Goal: Task Accomplishment & Management: Complete application form

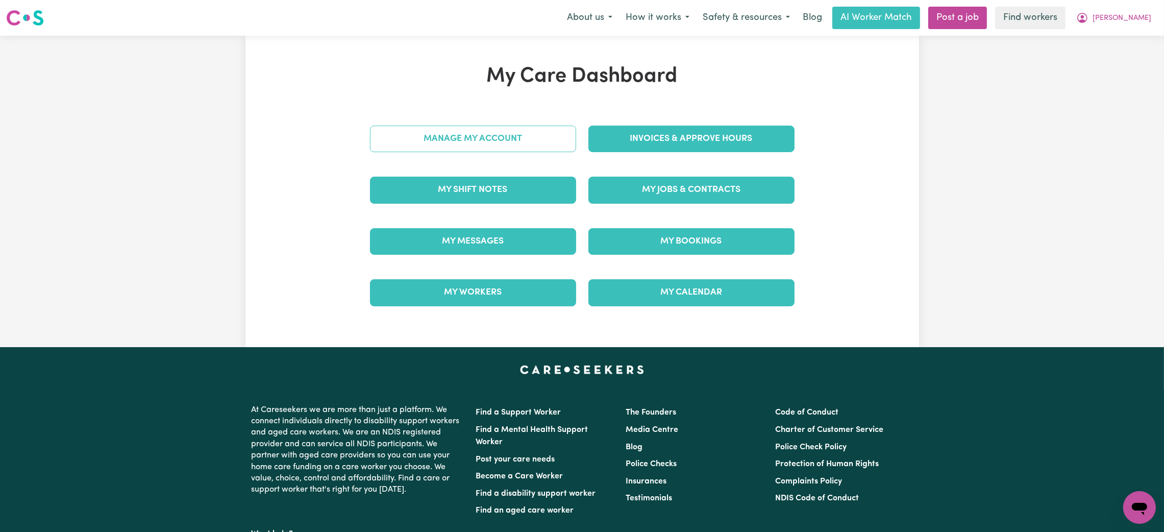
click at [488, 138] on link "Manage My Account" at bounding box center [473, 139] width 206 height 27
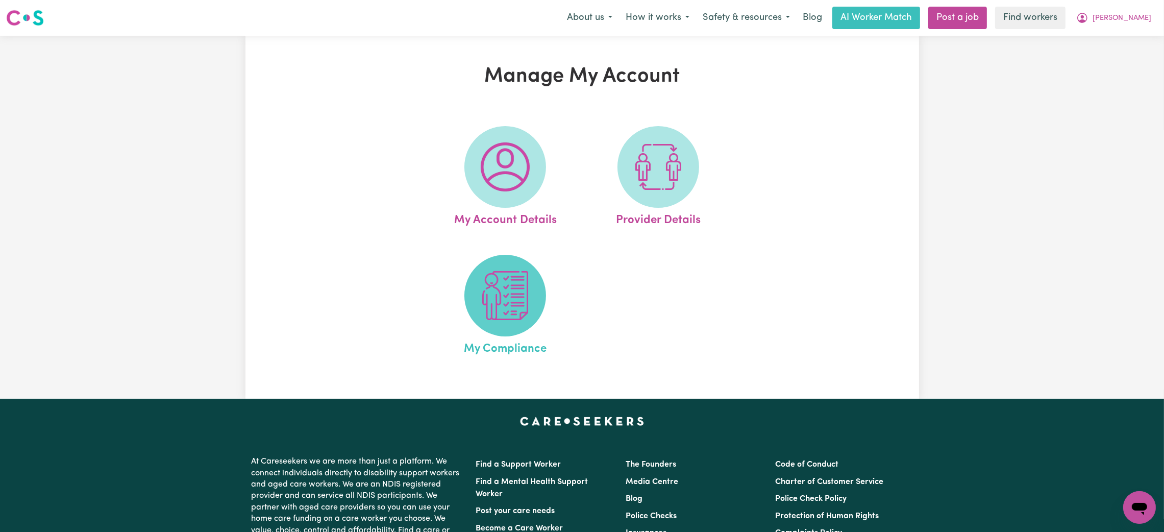
click at [492, 311] on img at bounding box center [505, 295] width 49 height 49
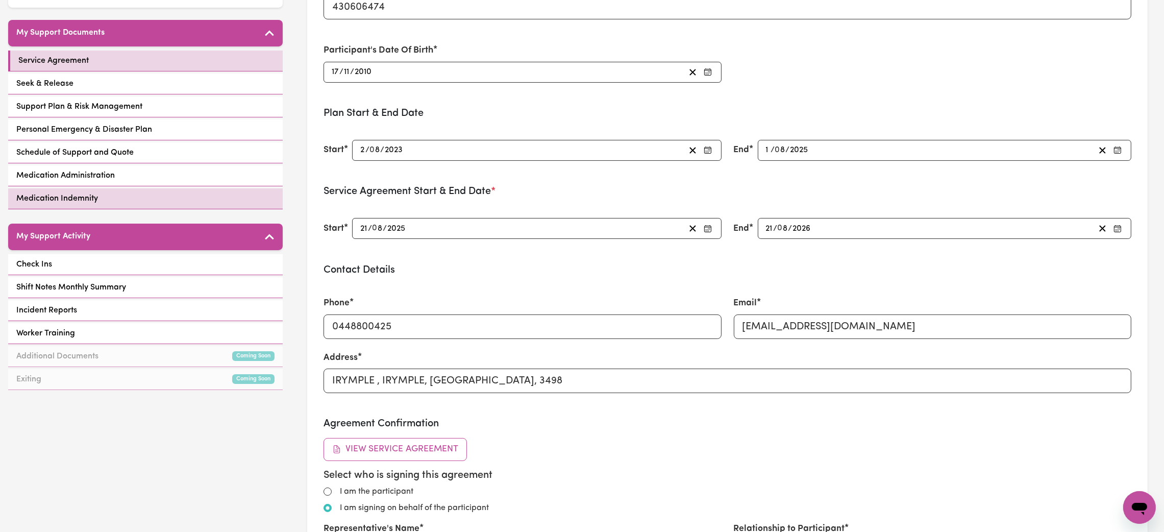
scroll to position [229, 0]
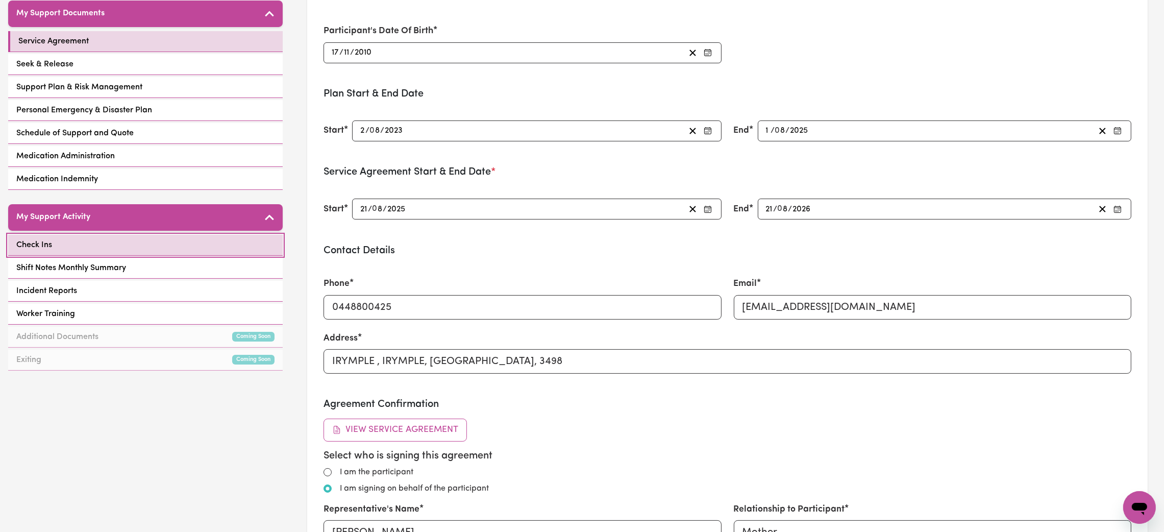
click at [153, 249] on link "Check Ins" at bounding box center [145, 245] width 274 height 21
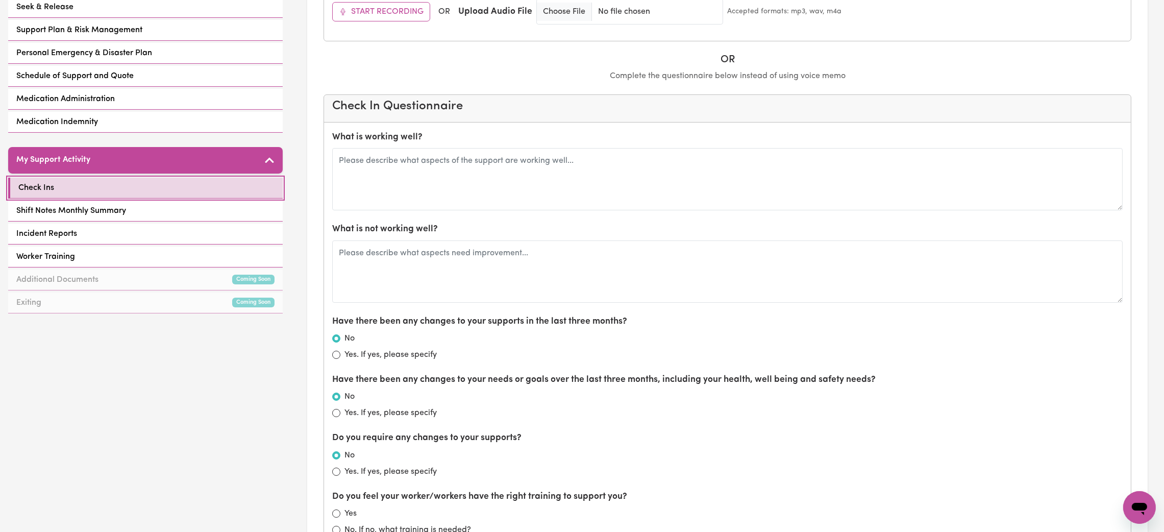
scroll to position [306, 0]
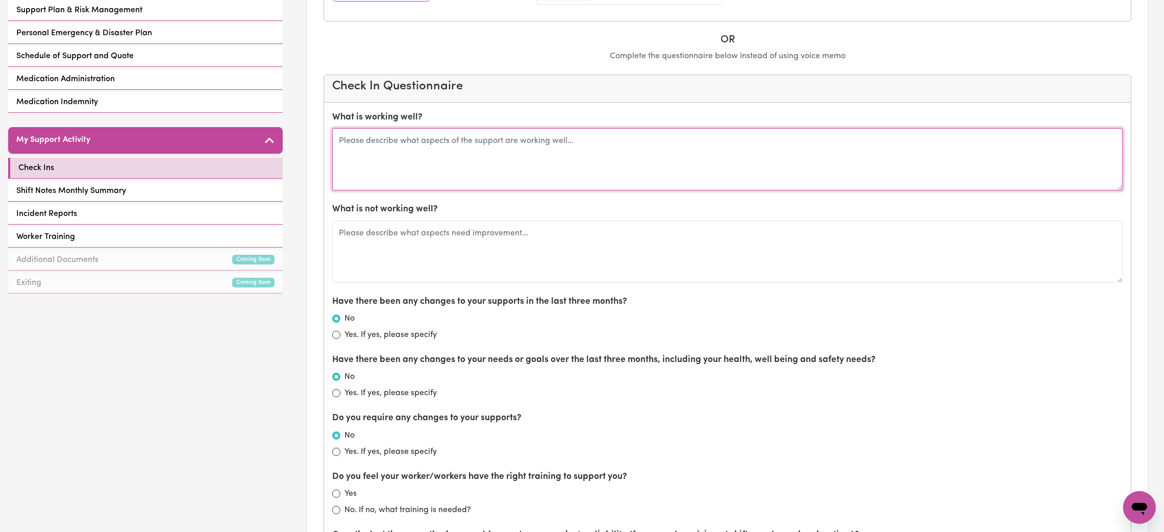
click at [512, 158] on textarea at bounding box center [727, 159] width 790 height 62
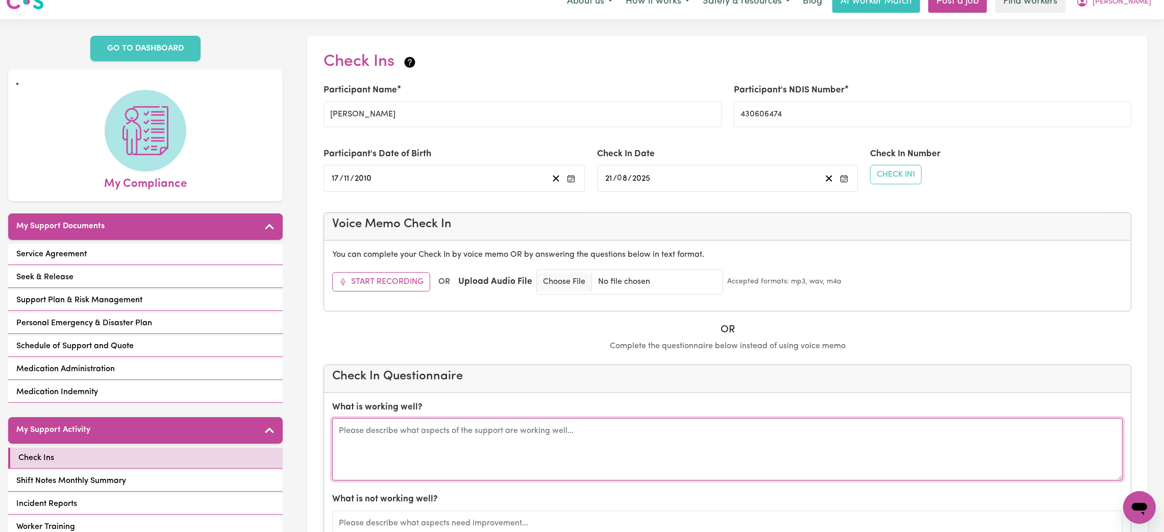
scroll to position [0, 0]
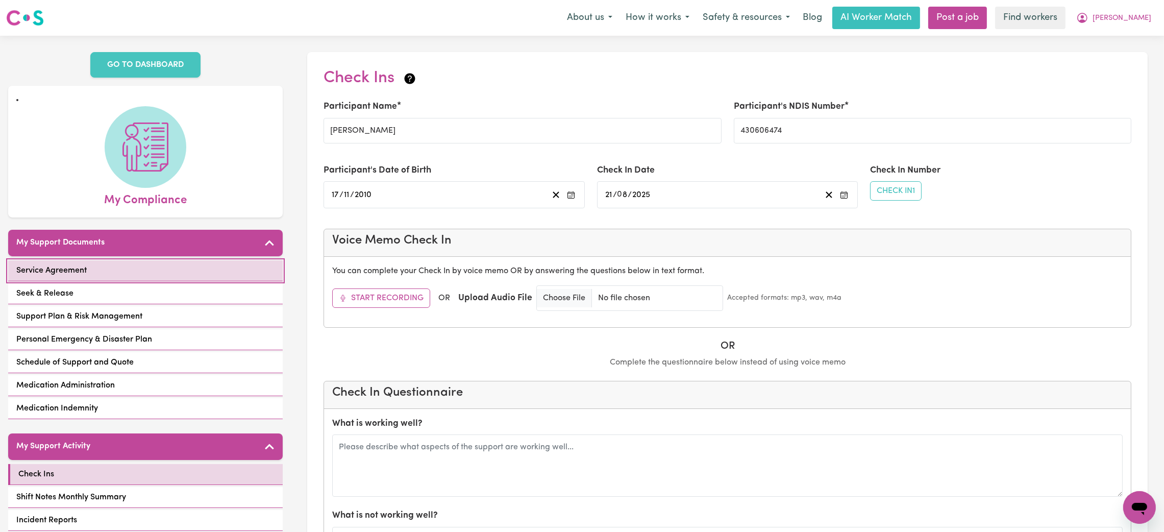
click at [118, 271] on link "Service Agreement" at bounding box center [145, 270] width 274 height 21
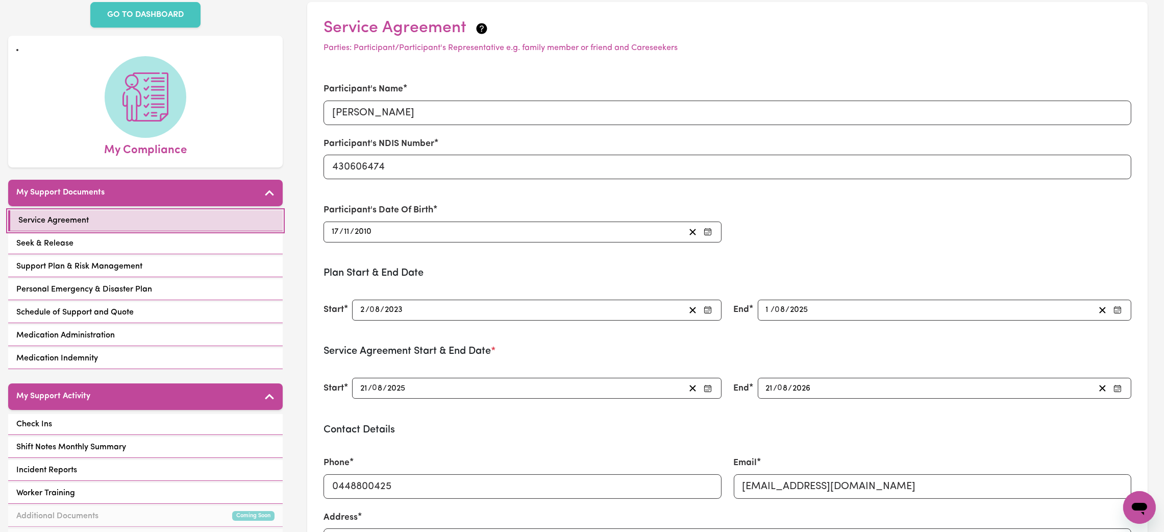
scroll to position [77, 0]
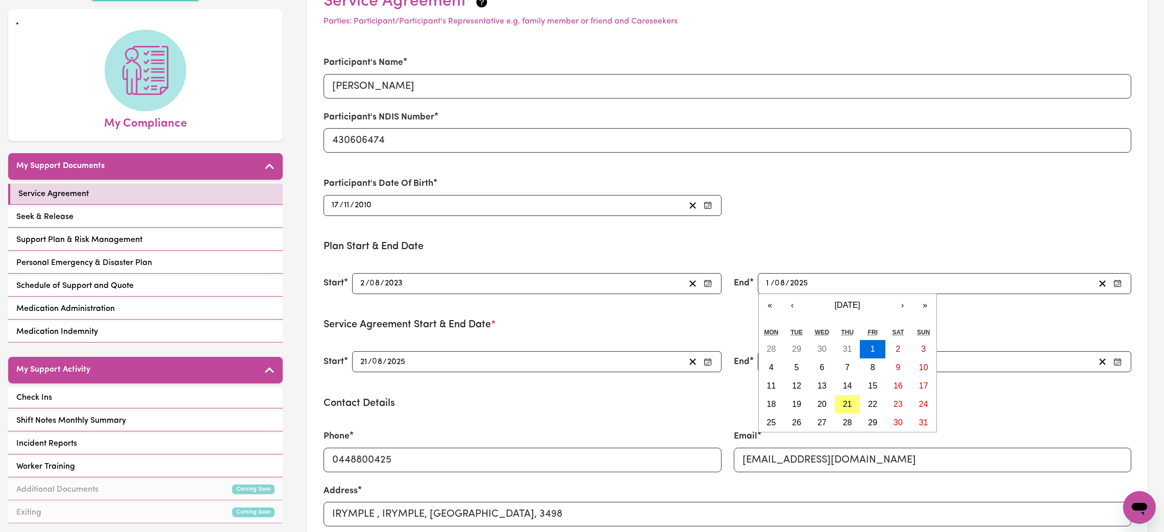
click at [802, 283] on input "2025" at bounding box center [798, 284] width 19 height 14
click at [901, 306] on button "›" at bounding box center [902, 305] width 22 height 22
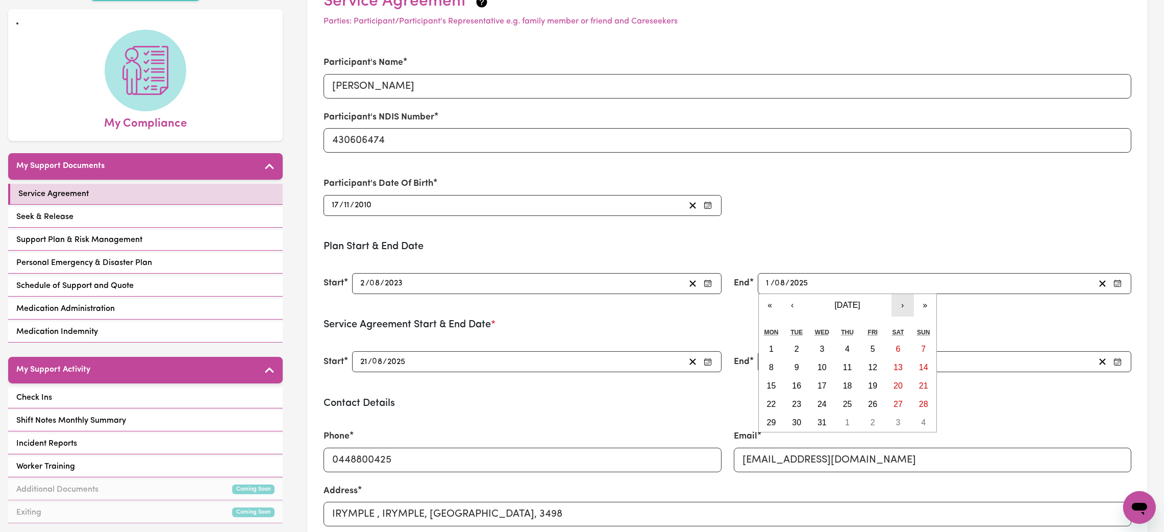
click at [901, 306] on button "›" at bounding box center [902, 305] width 22 height 22
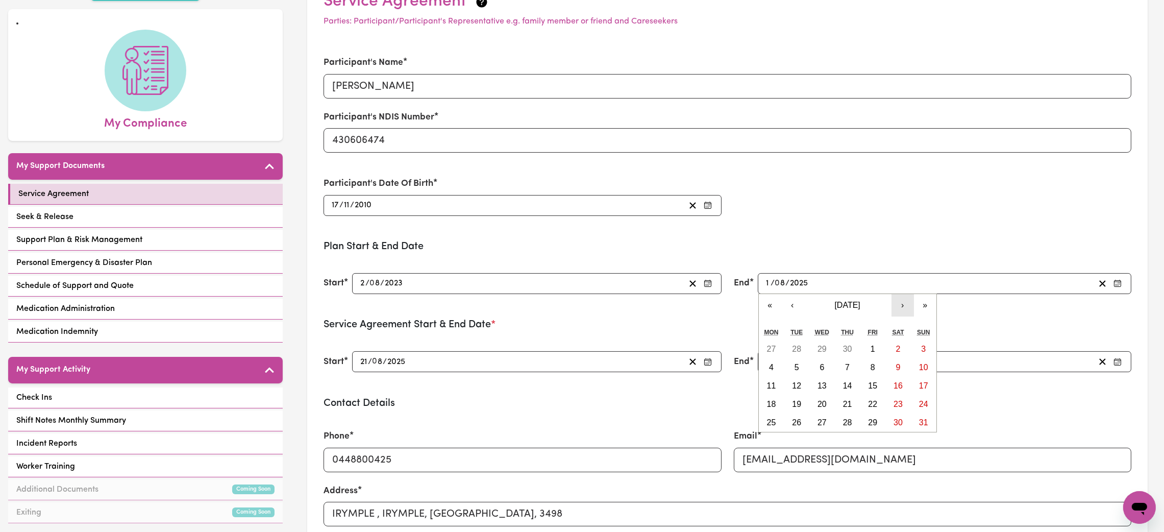
click at [901, 306] on button "›" at bounding box center [902, 305] width 22 height 22
click at [890, 347] on button "1" at bounding box center [898, 349] width 26 height 18
type input "[DATE]"
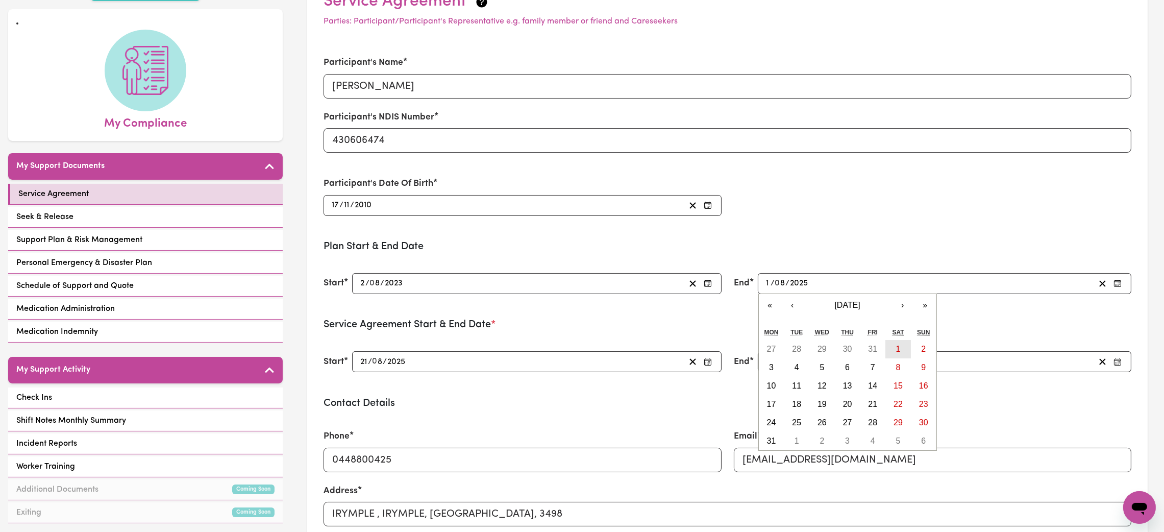
type input "2026"
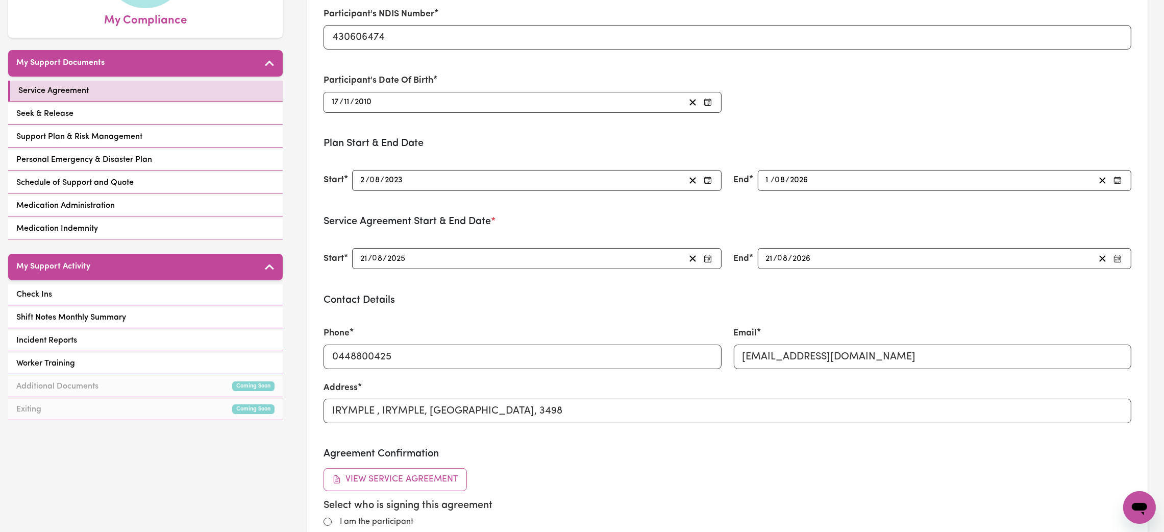
scroll to position [459, 0]
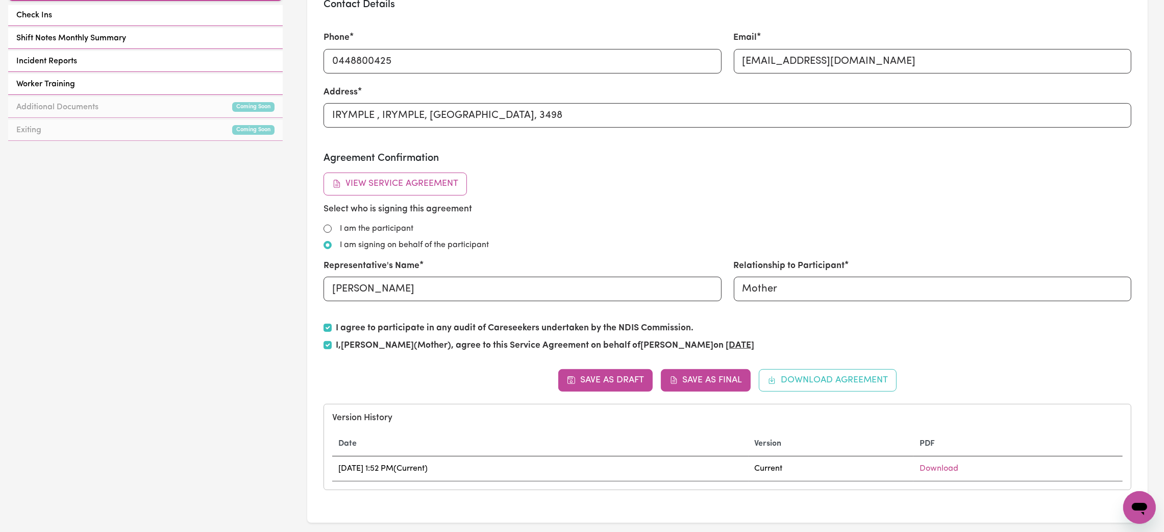
click at [705, 391] on p "To accept this Agreement you must be over 18 years of age and understand this a…" at bounding box center [581, 391] width 366 height 12
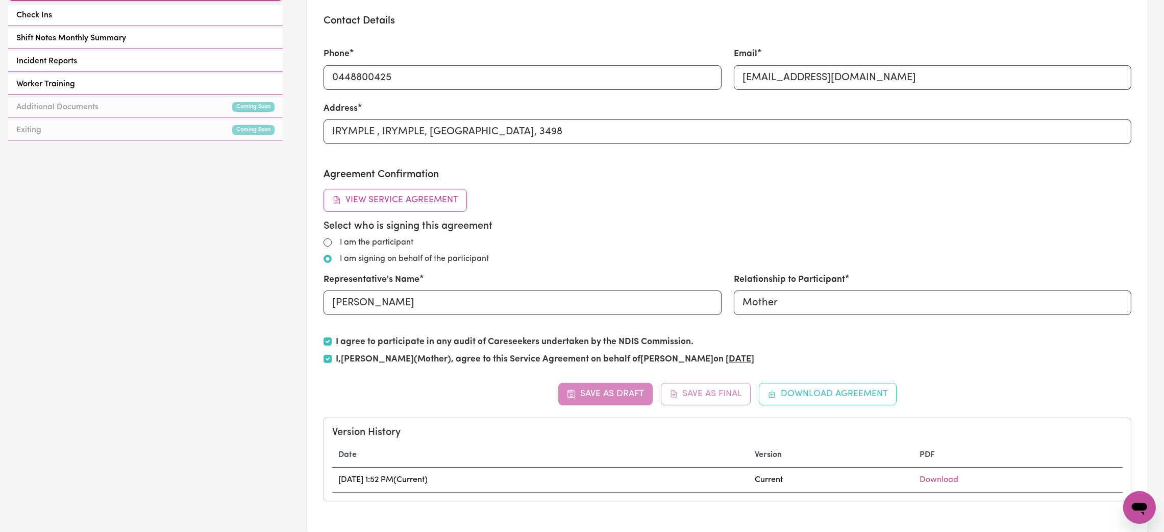
type input "[DATE]"
type input "2025"
type input "[DATE]"
type input "2026"
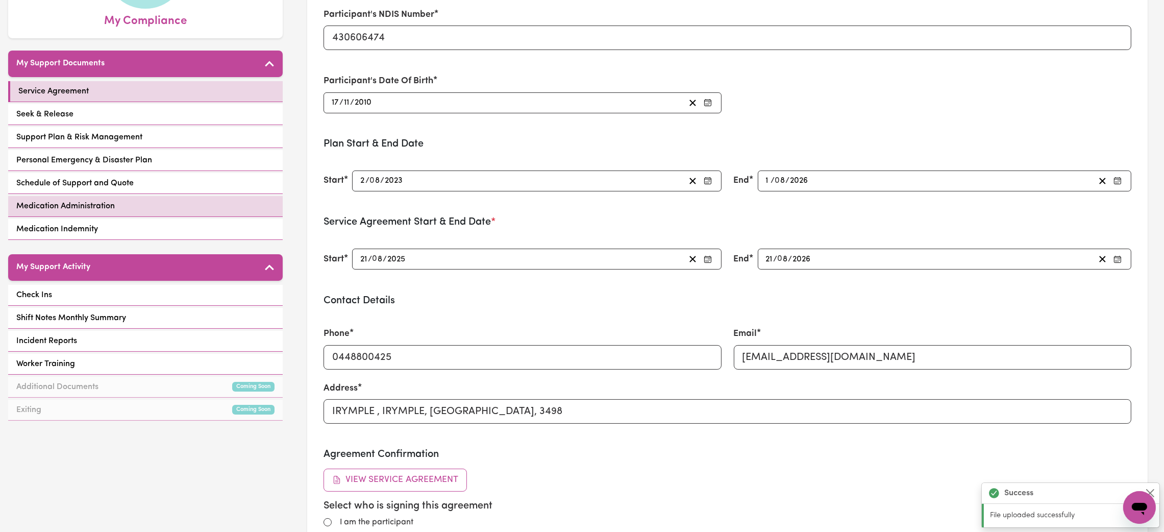
scroll to position [153, 0]
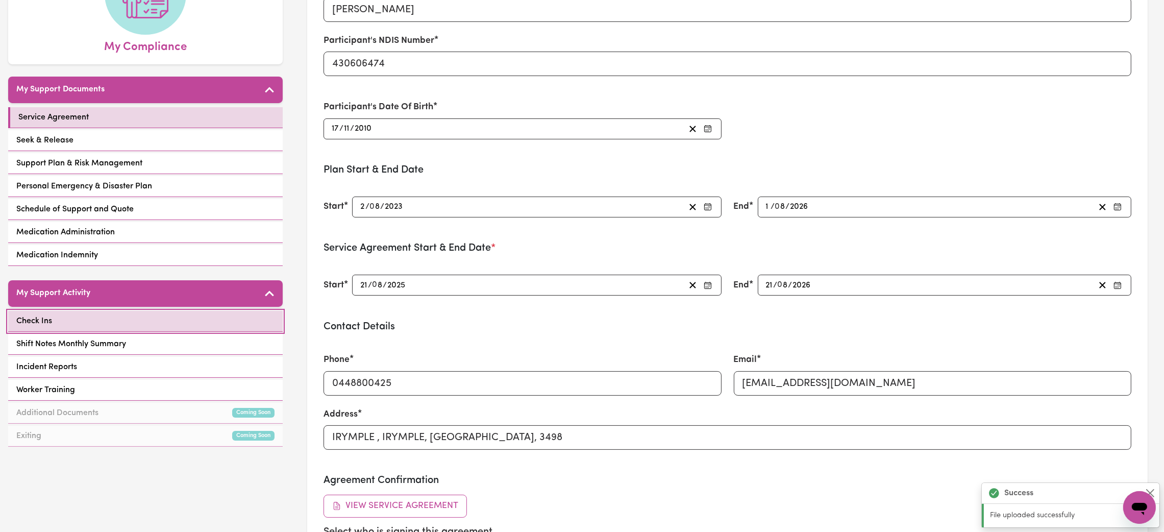
click at [106, 329] on link "Check Ins" at bounding box center [145, 321] width 274 height 21
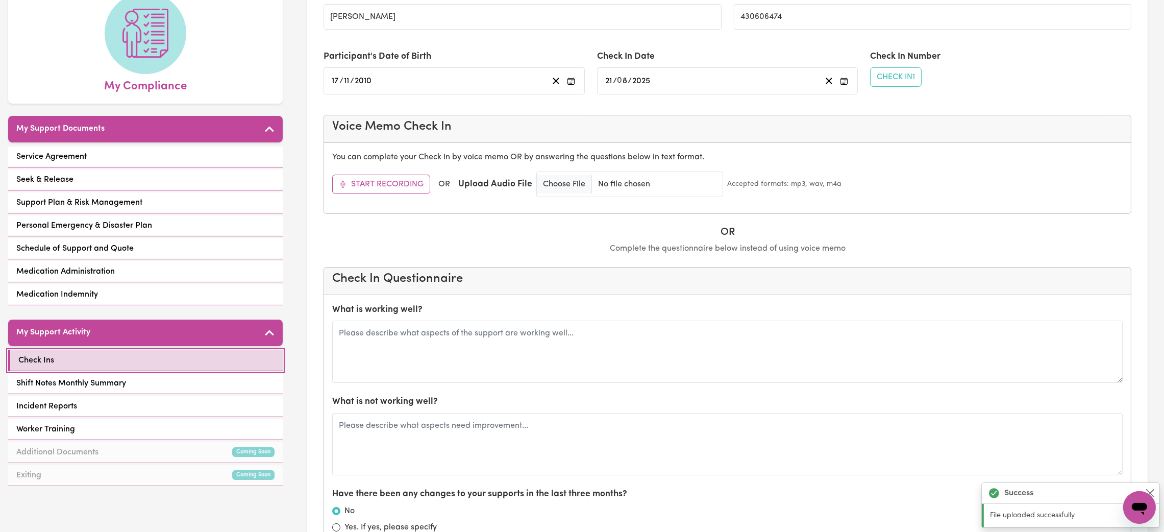
scroll to position [153, 0]
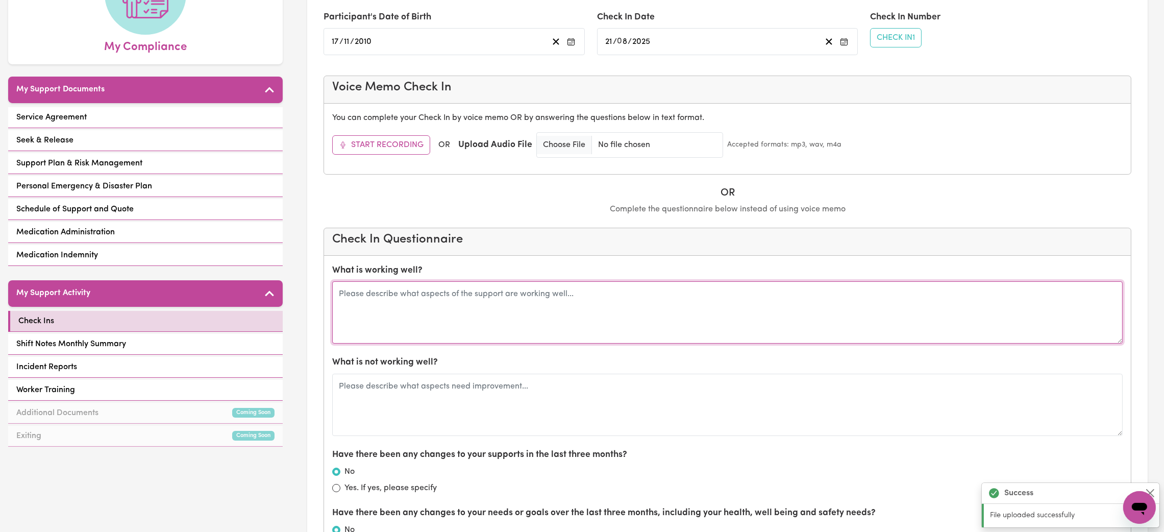
click at [456, 317] on textarea at bounding box center [727, 312] width 790 height 62
type textarea "all is going very well with [PERSON_NAME] and [PERSON_NAME] - happy that suppor…"
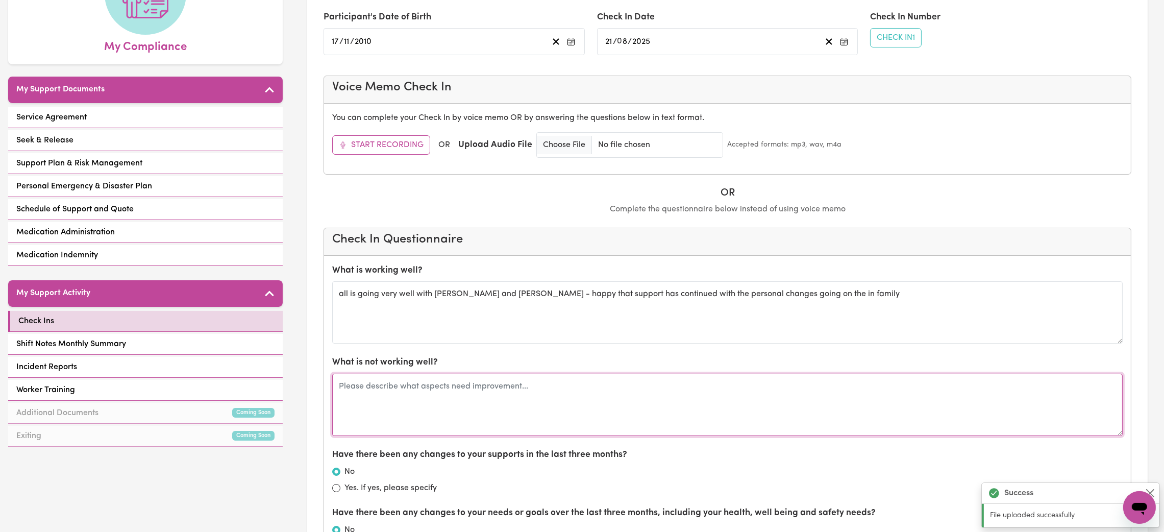
click at [410, 409] on textarea at bounding box center [727, 404] width 790 height 62
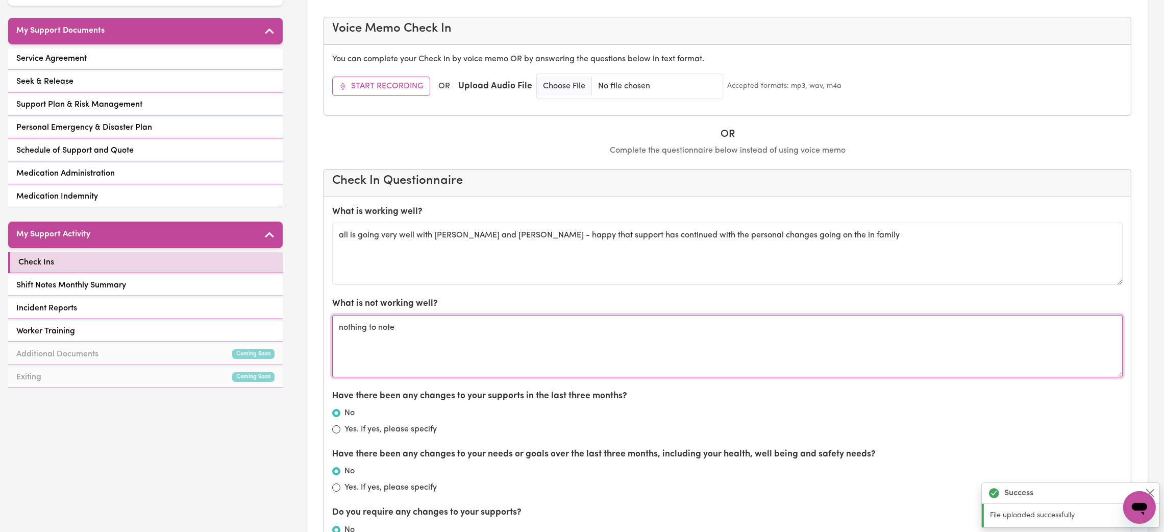
scroll to position [382, 0]
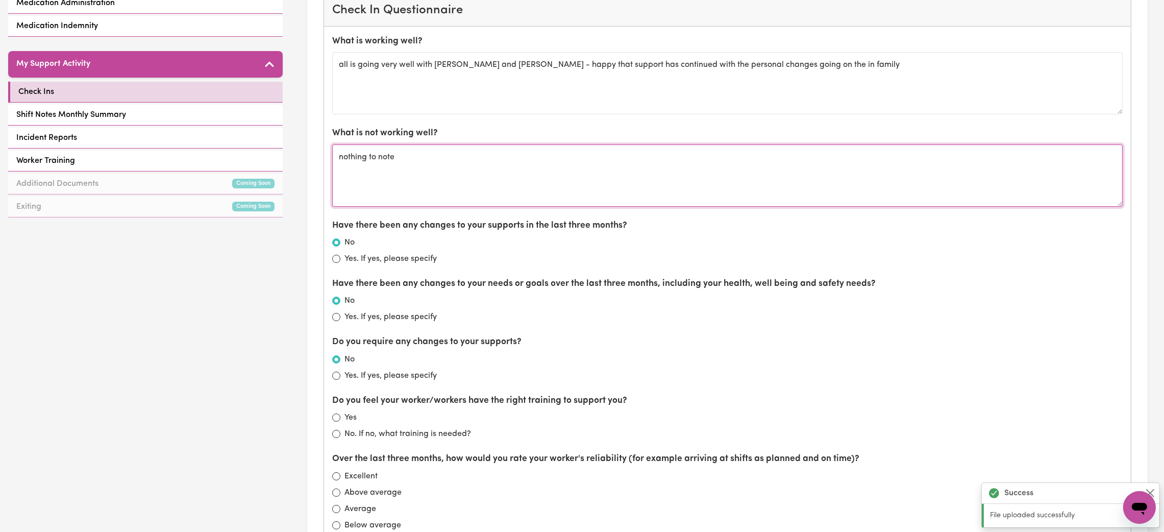
type textarea "nothing to note"
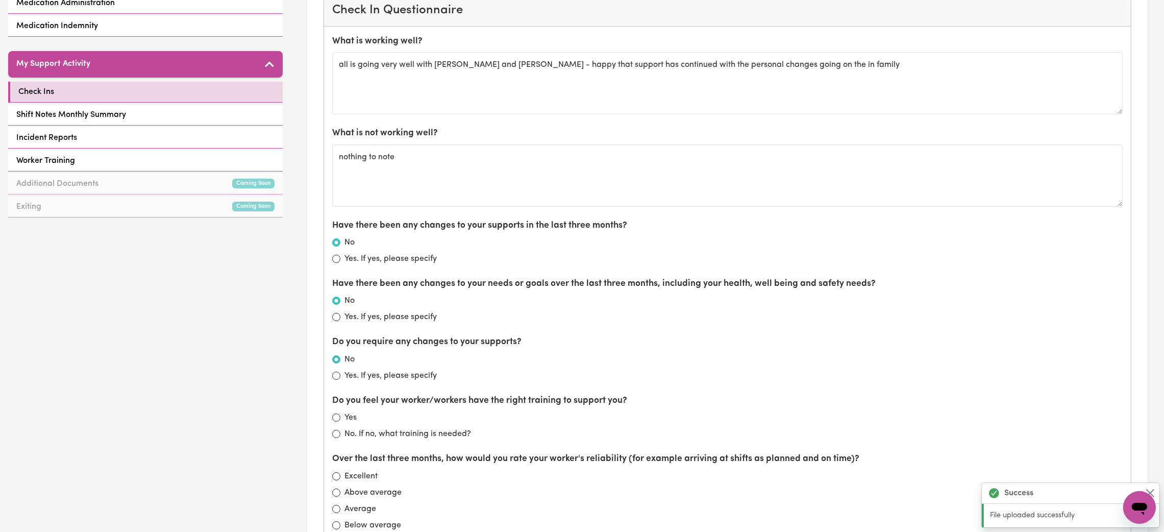
click at [344, 411] on div "Do you feel your worker/workers have the right training to support you? Yes No.…" at bounding box center [727, 417] width 790 height 46
click at [335, 416] on input "Yes" at bounding box center [336, 417] width 8 height 8
radio input "true"
click at [344, 474] on div "Excellent" at bounding box center [727, 476] width 790 height 12
click at [336, 477] on input "Excellent" at bounding box center [336, 476] width 8 height 8
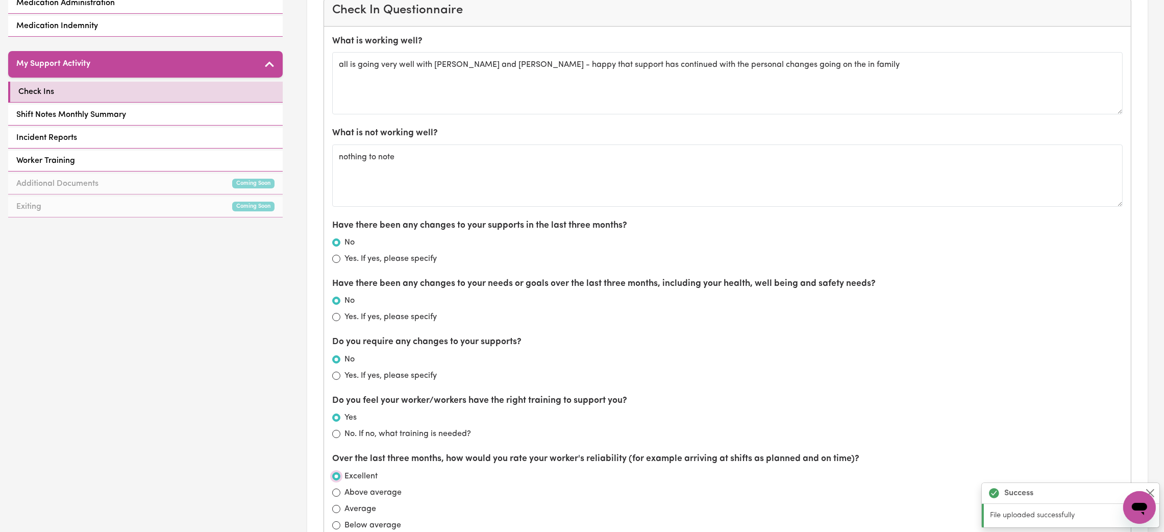
radio input "true"
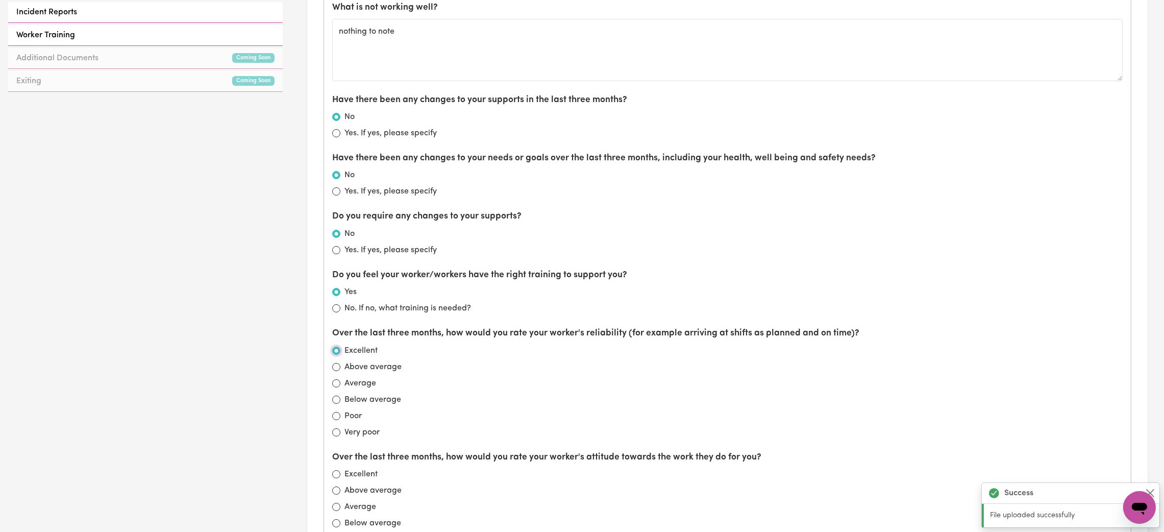
scroll to position [536, 0]
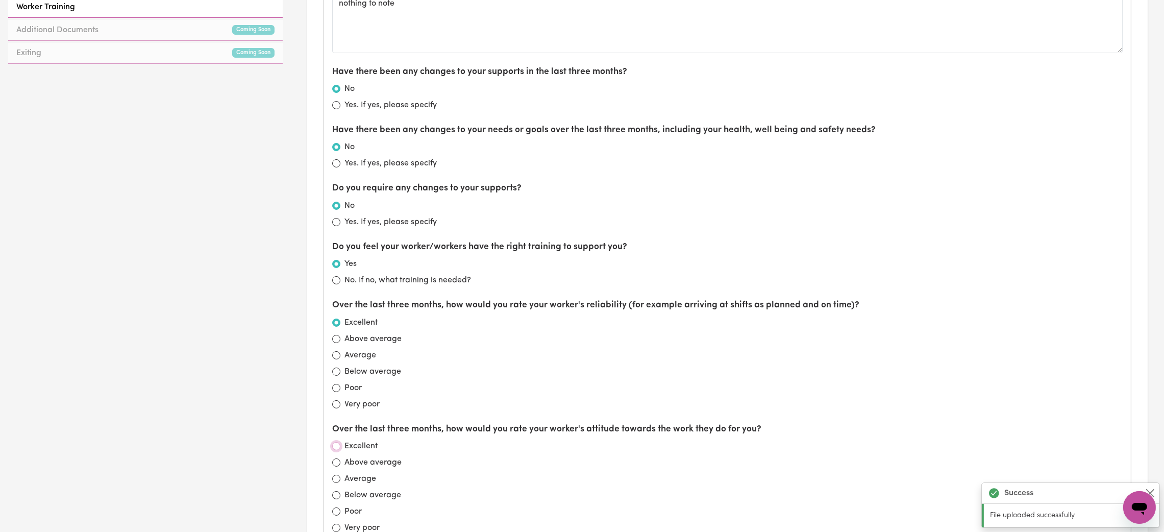
click at [334, 444] on input "Excellent" at bounding box center [336, 446] width 8 height 8
radio input "true"
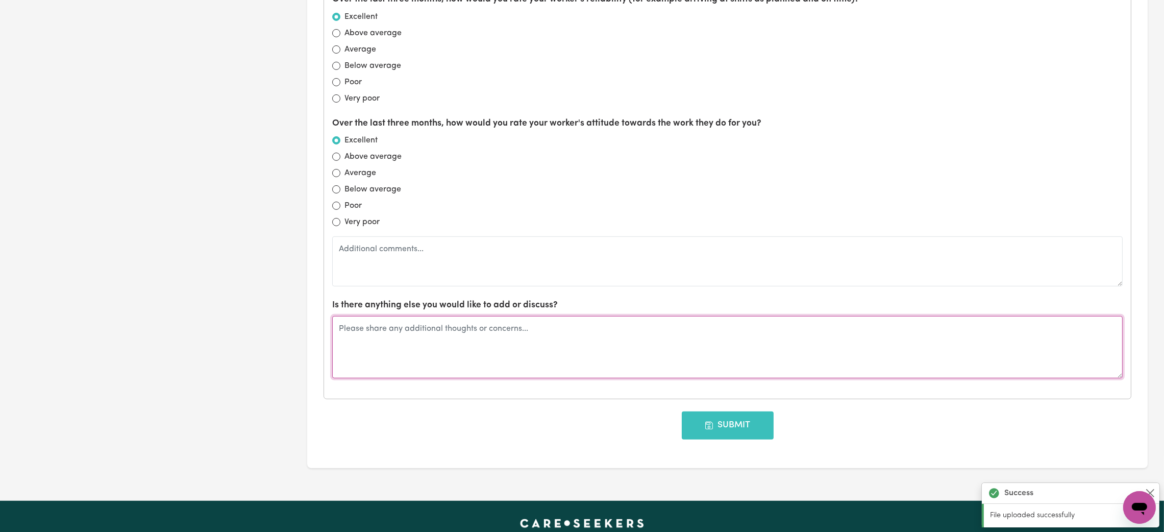
click at [419, 330] on textarea at bounding box center [727, 347] width 790 height 62
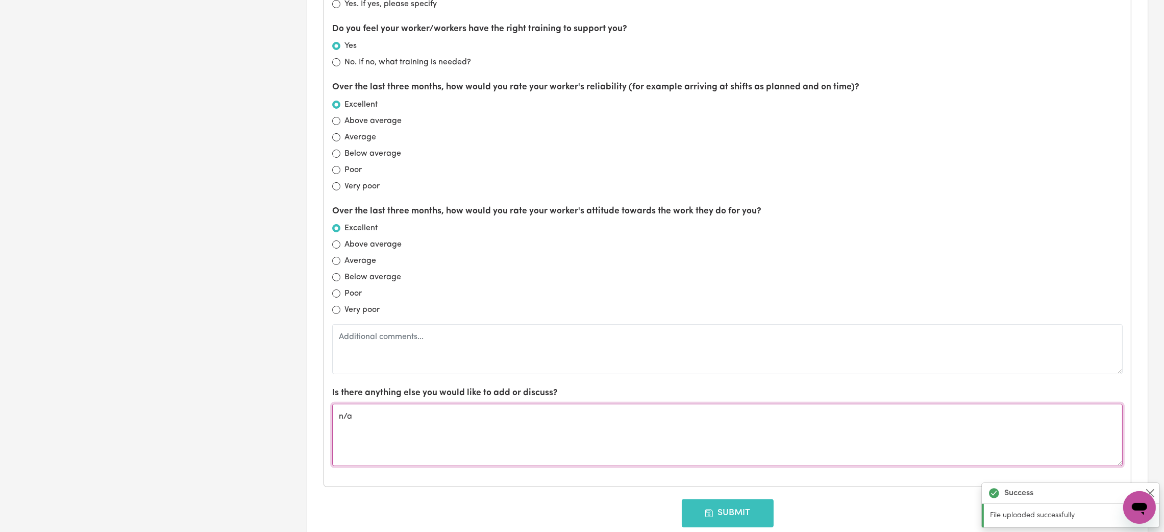
scroll to position [765, 0]
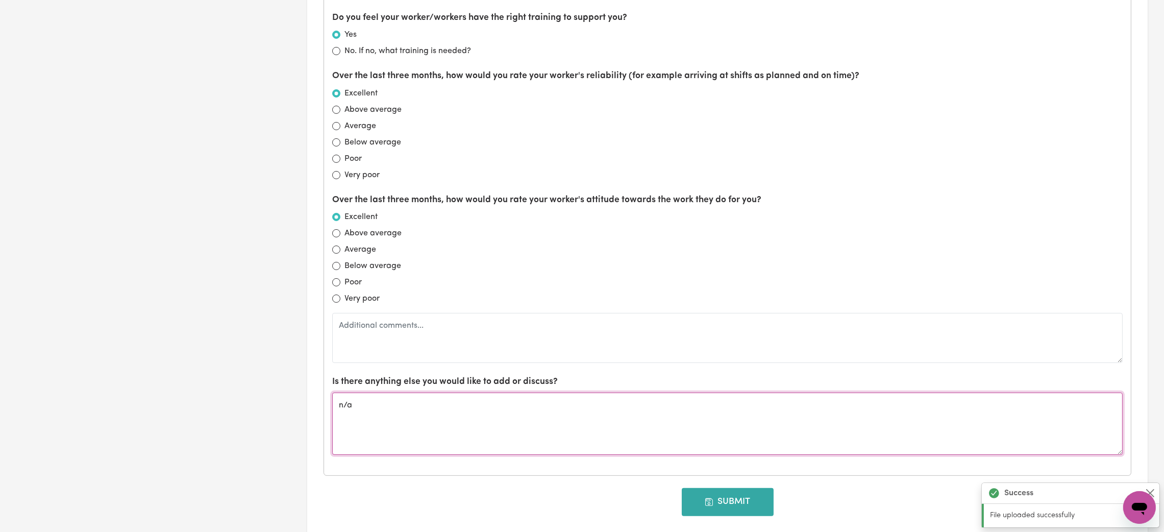
type textarea "n/a"
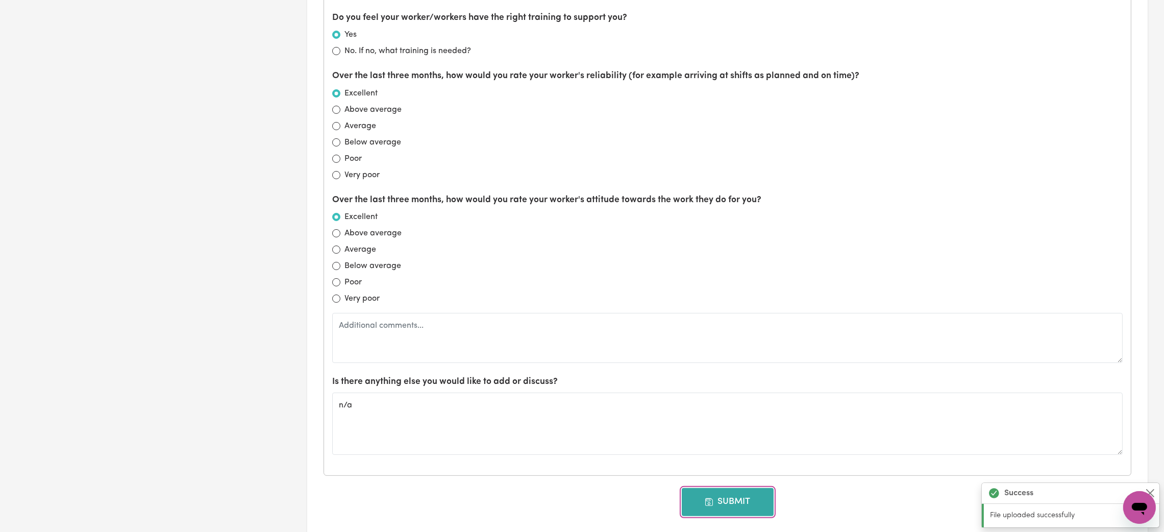
click at [709, 494] on button "Submit" at bounding box center [728, 502] width 92 height 28
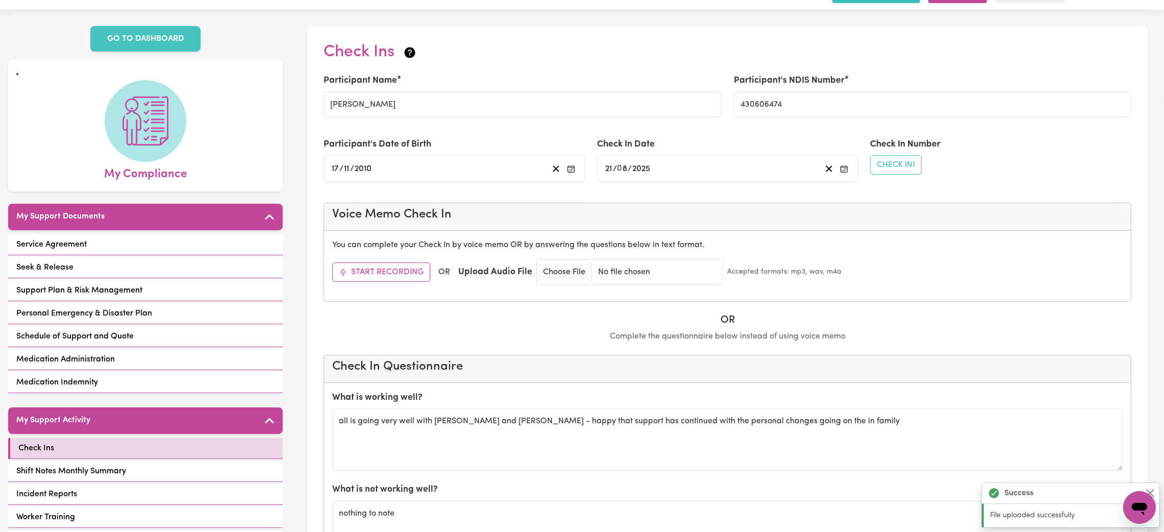
scroll to position [0, 0]
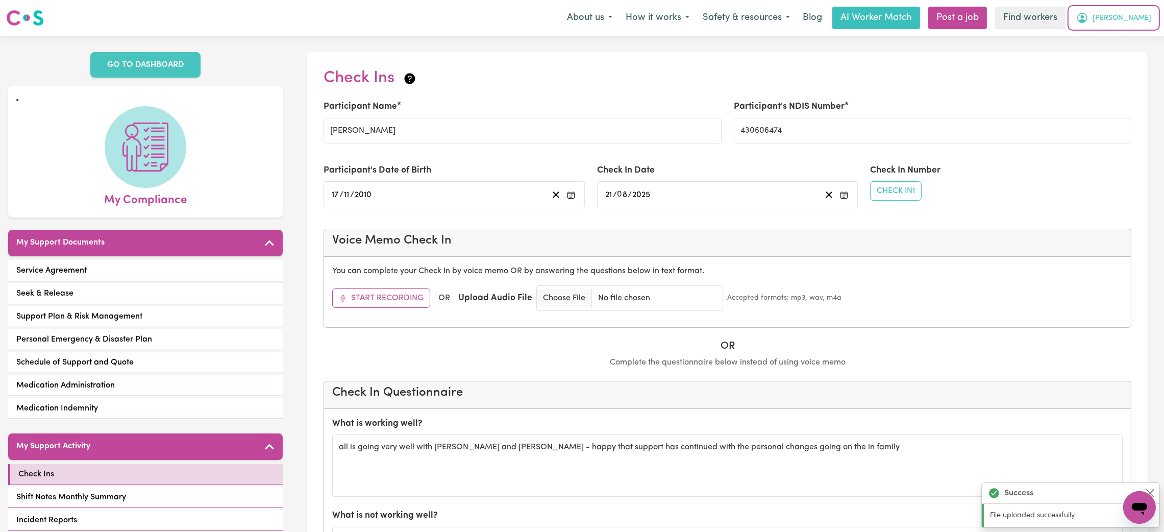
click at [1140, 24] on button "[PERSON_NAME]" at bounding box center [1113, 17] width 88 height 21
drag, startPoint x: 1122, startPoint y: 63, endPoint x: 1174, endPoint y: 63, distance: 52.6
click at [1122, 63] on link "Logout" at bounding box center [1117, 58] width 81 height 19
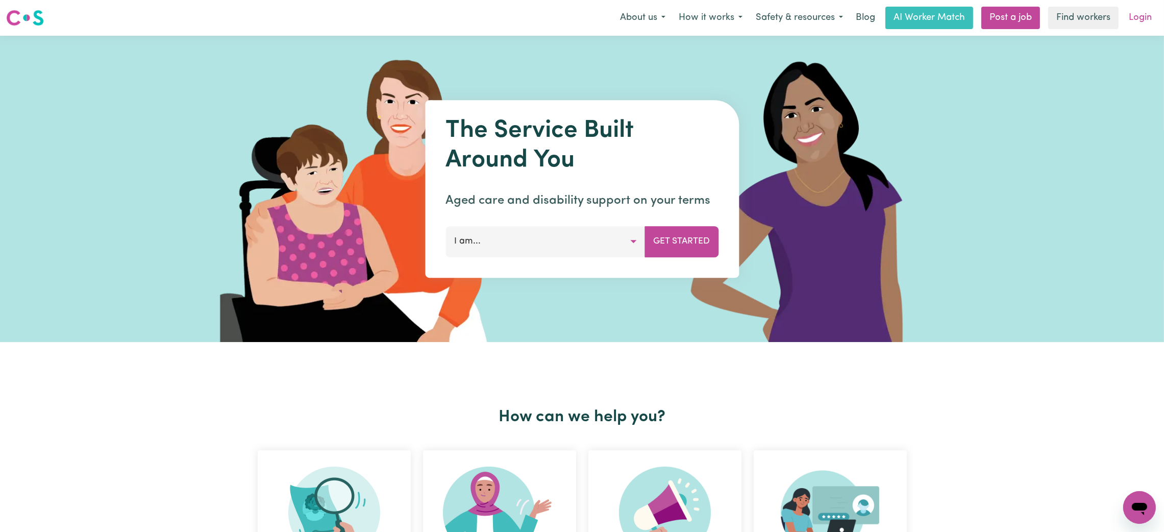
click at [1153, 18] on link "Login" at bounding box center [1139, 18] width 35 height 22
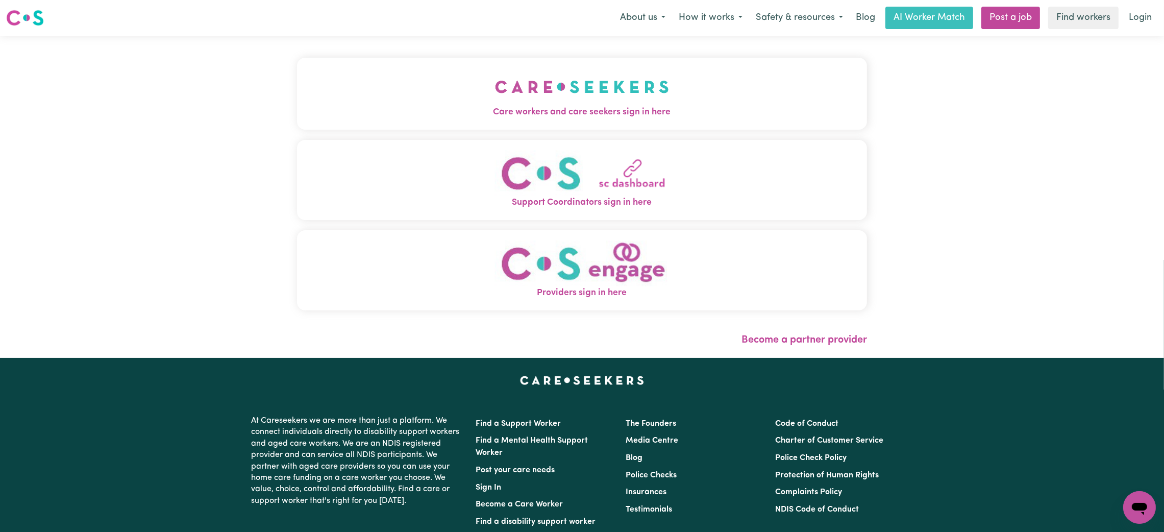
click at [638, 133] on div "Care workers and care seekers sign in here Support Coordinators sign in here Pr…" at bounding box center [582, 189] width 570 height 266
click at [611, 102] on img "Care workers and care seekers sign in here" at bounding box center [582, 87] width 174 height 38
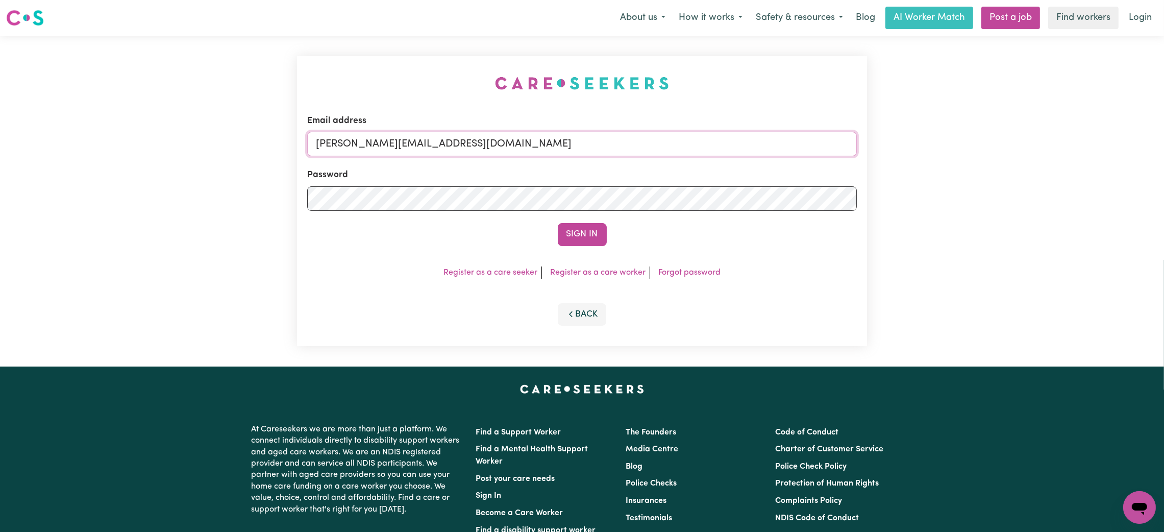
drag, startPoint x: 391, startPoint y: 146, endPoint x: 400, endPoint y: 156, distance: 13.4
click at [391, 146] on input "[PERSON_NAME][EMAIL_ADDRESS][DOMAIN_NAME]" at bounding box center [581, 144] width 549 height 24
drag, startPoint x: 370, startPoint y: 146, endPoint x: 647, endPoint y: 179, distance: 278.9
click at [678, 152] on input "[EMAIL_ADDRESS][PERSON_NAME][DOMAIN_NAME]" at bounding box center [581, 144] width 549 height 24
type input "superuser~[EMAIL_ADDRESS][DOMAIN_NAME]"
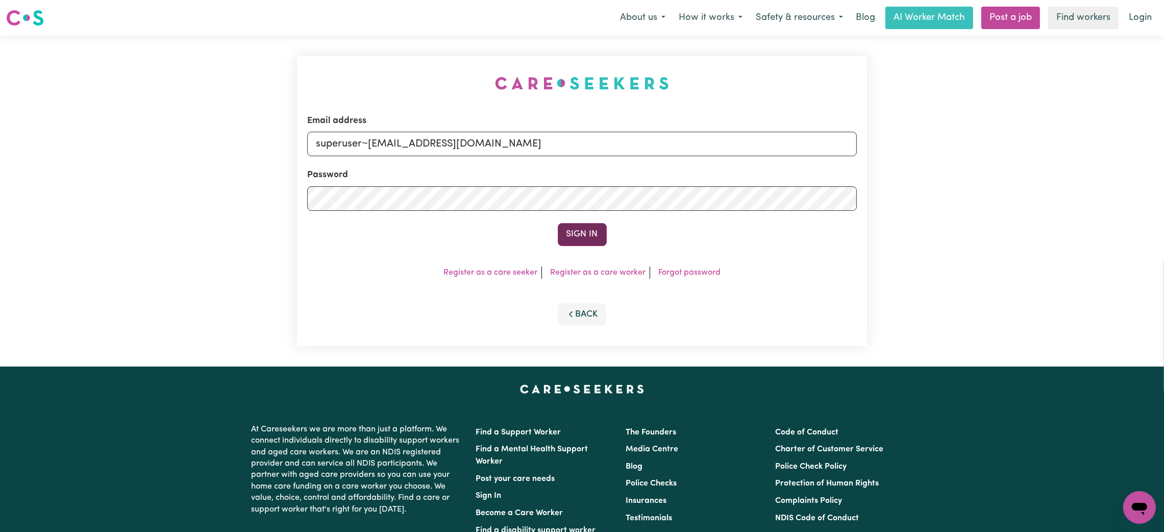
click at [570, 241] on button "Sign In" at bounding box center [582, 234] width 49 height 22
